Goal: Find specific page/section: Find specific page/section

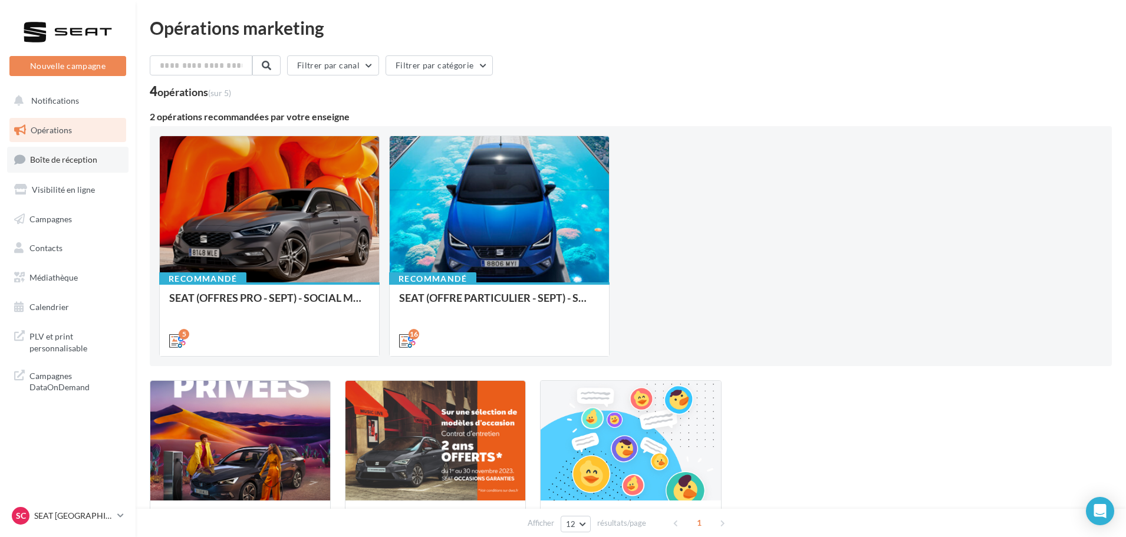
click at [73, 167] on link "Boîte de réception" at bounding box center [67, 159] width 121 height 25
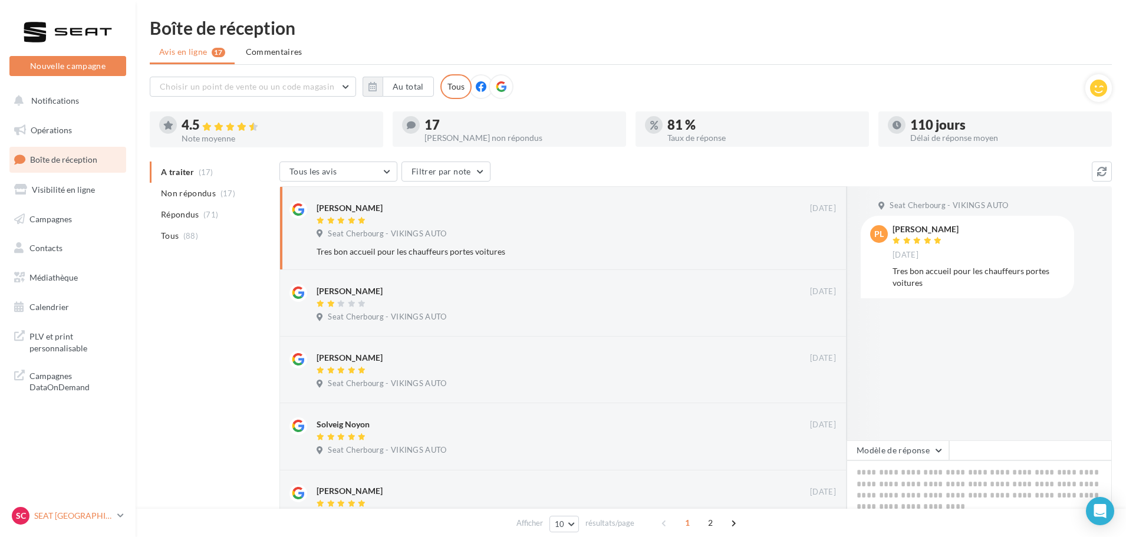
click at [85, 509] on div "SC SEAT [GEOGRAPHIC_DATA] SEAT-[GEOGRAPHIC_DATA]" at bounding box center [62, 516] width 101 height 18
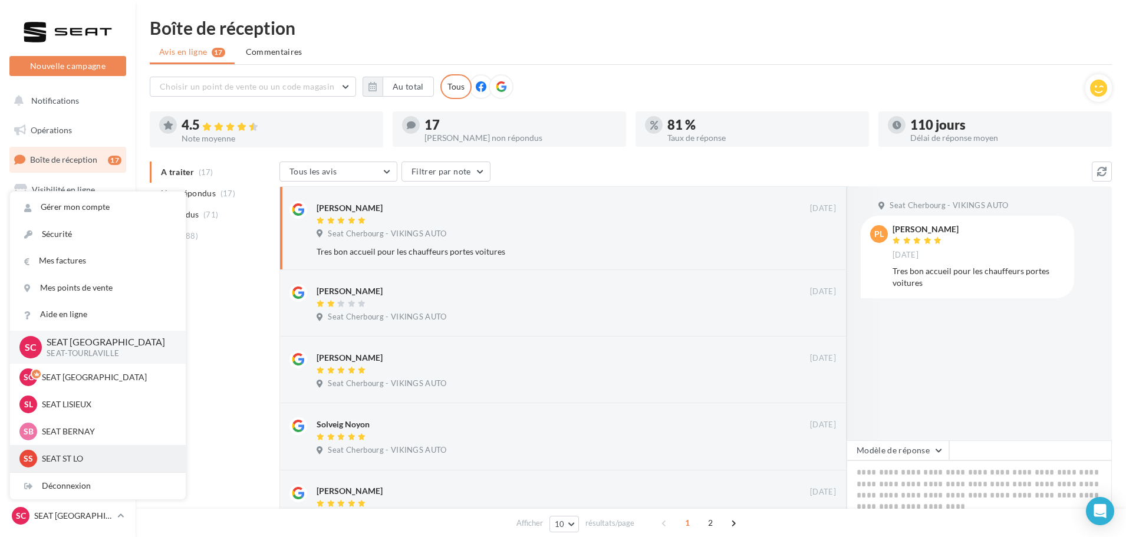
click at [82, 464] on p "SEAT ST LO" at bounding box center [107, 459] width 130 height 12
